Goal: Find specific page/section: Find specific page/section

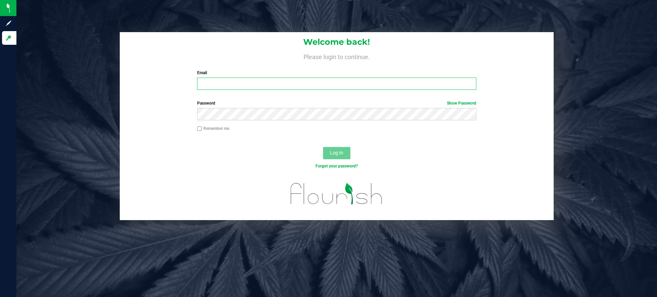
type input "[PERSON_NAME][EMAIL_ADDRESS][DOMAIN_NAME]"
click at [340, 149] on button "Log In" at bounding box center [336, 153] width 27 height 12
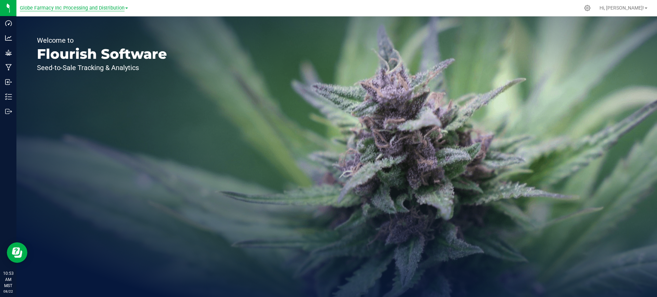
click at [105, 8] on span "Globe Farmacy Inc Processing and Distribution" at bounding box center [72, 8] width 105 height 6
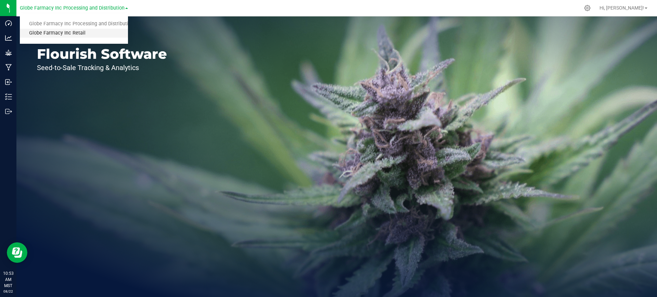
click at [104, 31] on link "Globe Farmacy Inc Retail" at bounding box center [74, 33] width 108 height 9
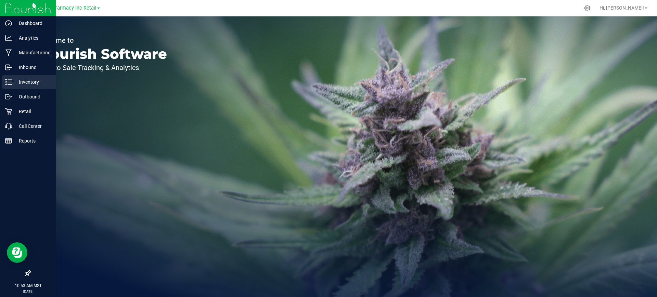
click at [12, 77] on div "Inventory" at bounding box center [29, 82] width 54 height 14
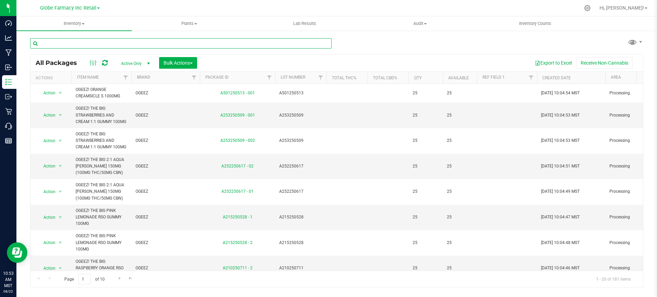
click at [150, 43] on input "text" at bounding box center [180, 43] width 301 height 10
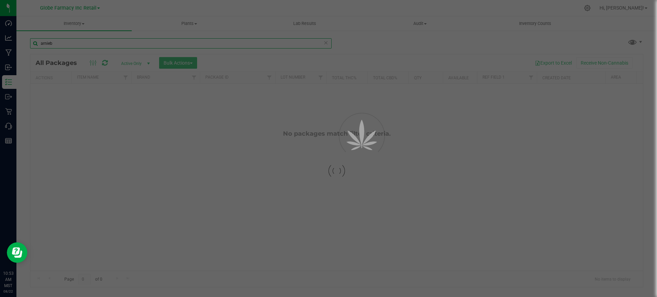
type input "[PERSON_NAME]"
